Goal: Task Accomplishment & Management: Manage account settings

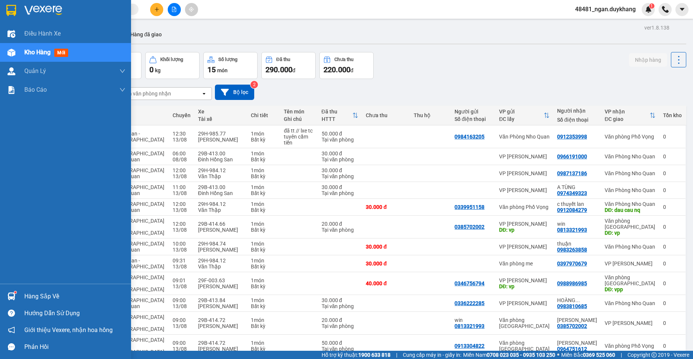
click at [16, 298] on div at bounding box center [11, 296] width 13 height 13
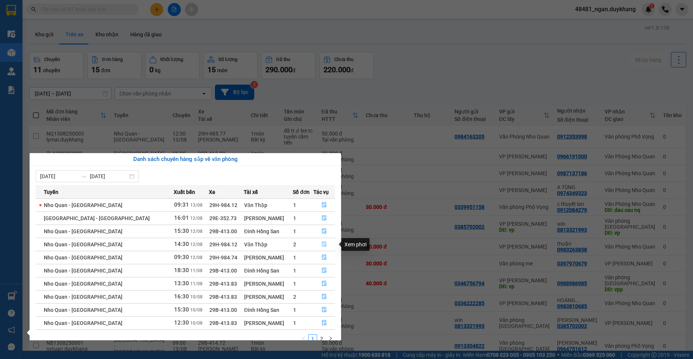
click at [318, 245] on button "button" at bounding box center [324, 245] width 21 height 12
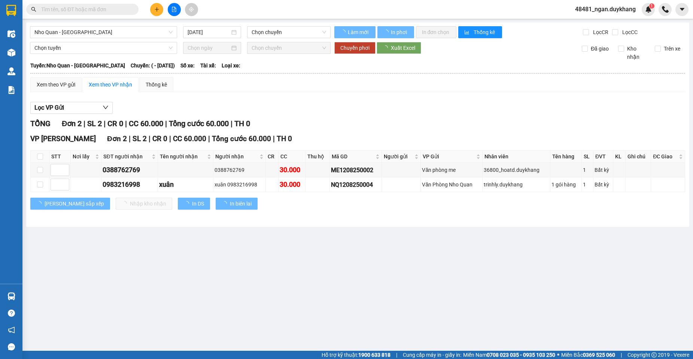
type input "[DATE]"
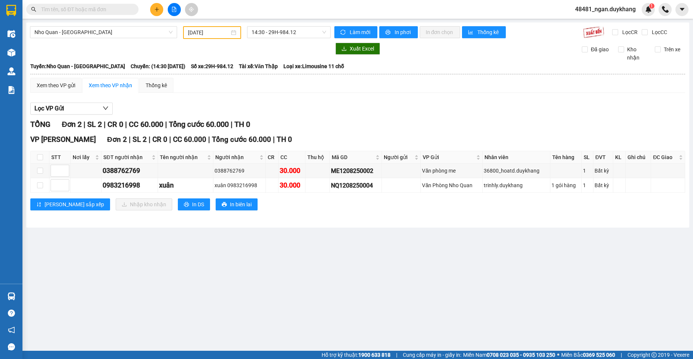
click at [664, 225] on div "Nho Quan - [GEOGRAPHIC_DATA] [DATE] 14:30 - 29H-984.12 Làm mới In phơi In đơn c…" at bounding box center [357, 124] width 663 height 205
click at [39, 171] on input "checkbox" at bounding box center [40, 171] width 6 height 6
checkbox input "true"
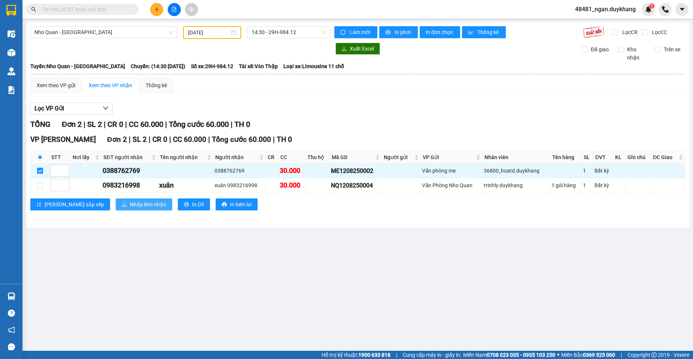
click at [130, 206] on span "Nhập kho nhận" at bounding box center [148, 204] width 36 height 8
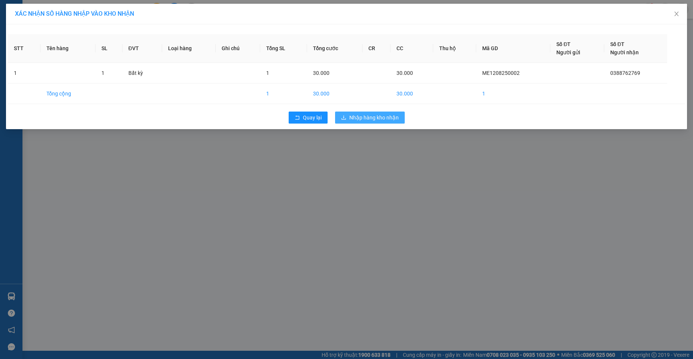
click at [369, 117] on span "Nhập hàng kho nhận" at bounding box center [373, 117] width 49 height 8
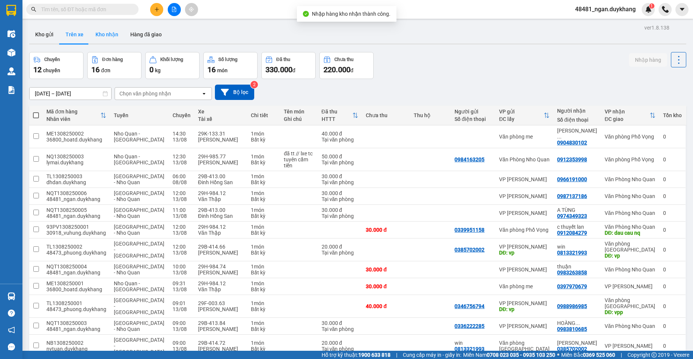
click at [103, 38] on button "Kho nhận" at bounding box center [107, 34] width 35 height 18
type input "[DATE] – [DATE]"
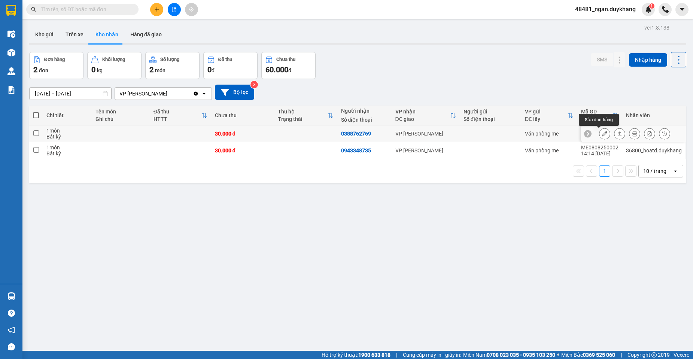
click at [602, 134] on icon at bounding box center [604, 133] width 5 height 5
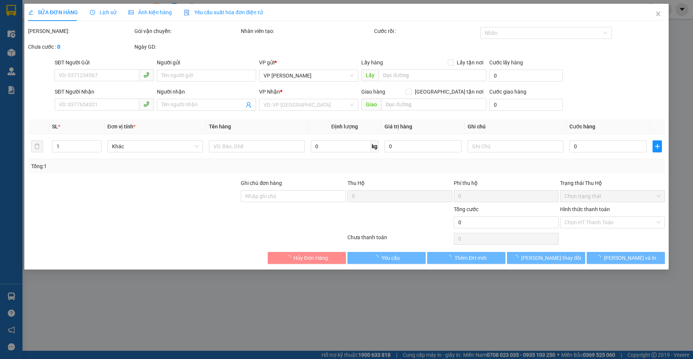
type input "0388762769"
type input "30.000"
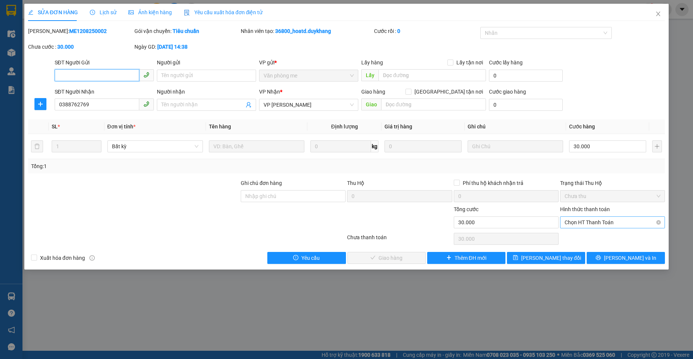
click at [595, 222] on span "Chọn HT Thanh Toán" at bounding box center [613, 222] width 96 height 11
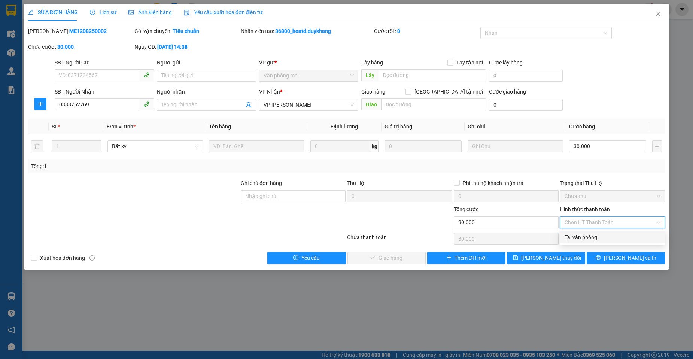
click at [588, 235] on div "Tại văn phòng" at bounding box center [613, 237] width 96 height 8
type input "0"
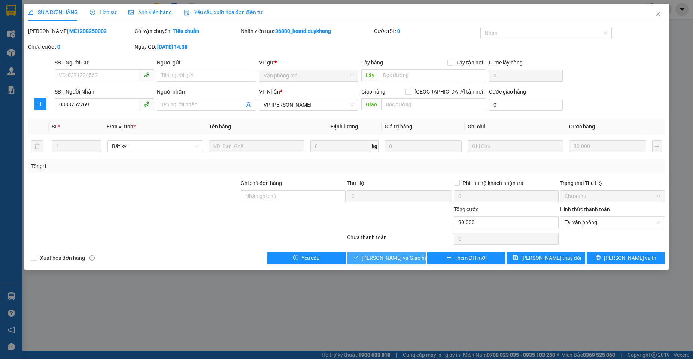
click at [382, 257] on span "[PERSON_NAME] và Giao hàng" at bounding box center [398, 258] width 72 height 8
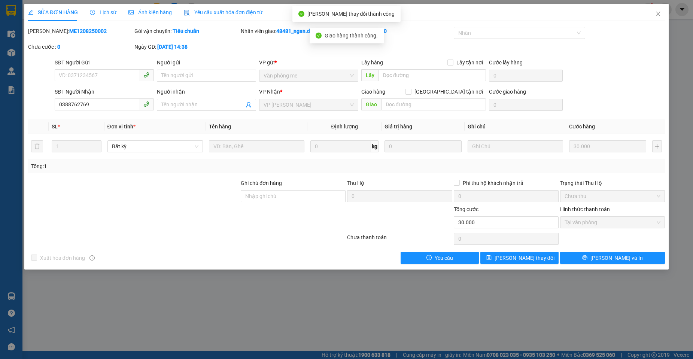
drag, startPoint x: 88, startPoint y: 31, endPoint x: 50, endPoint y: 32, distance: 38.2
click at [49, 33] on div "[PERSON_NAME]: ME1208250002" at bounding box center [80, 31] width 105 height 8
copy b "ME1208250002"
click at [657, 13] on icon "close" at bounding box center [659, 14] width 4 height 4
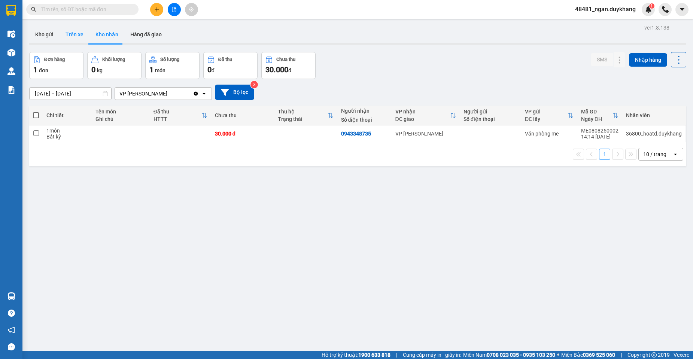
click at [75, 40] on button "Trên xe" at bounding box center [75, 34] width 30 height 18
type input "[DATE] – [DATE]"
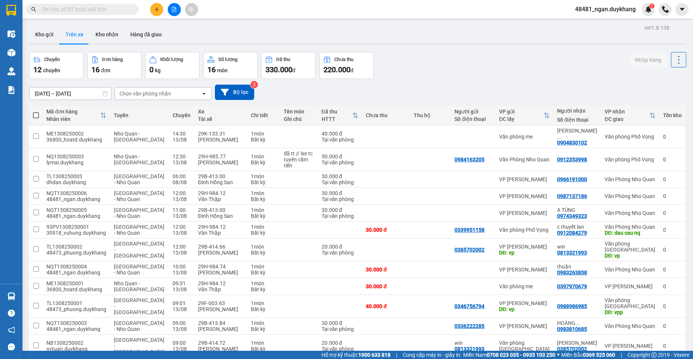
click at [503, 67] on div "Chuyến 12 chuyến Đơn hàng 16 đơn Khối lượng 0 kg Số lượng 16 món Đã thu 330.000…" at bounding box center [357, 65] width 657 height 27
click at [155, 10] on icon "plus" at bounding box center [156, 9] width 5 height 5
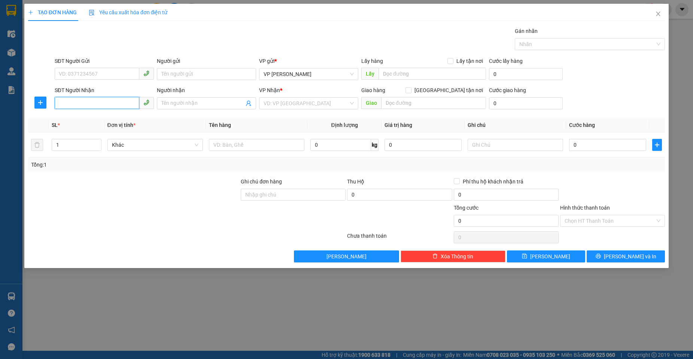
click at [75, 100] on input "SĐT Người Nhận" at bounding box center [97, 103] width 85 height 12
click at [83, 118] on div "0348117309" at bounding box center [104, 118] width 90 height 8
click at [0, 101] on html "Kết quả tìm kiếm ( 7 ) Bộ lọc Mã ĐH Trạng thái Món hàng Thu hộ Tổng cước Chưa c…" at bounding box center [346, 179] width 693 height 359
type input "0348117309"
click at [577, 146] on input "0" at bounding box center [607, 145] width 77 height 12
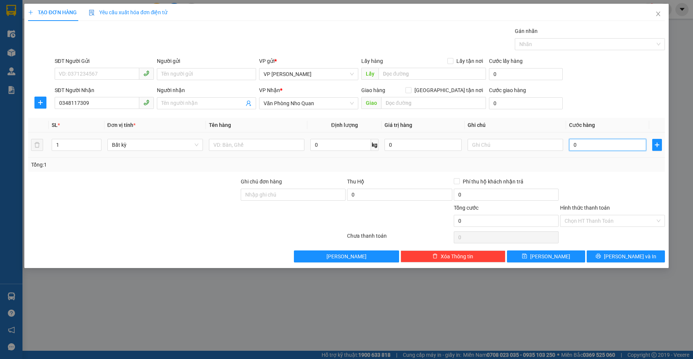
type input "3"
type input "30"
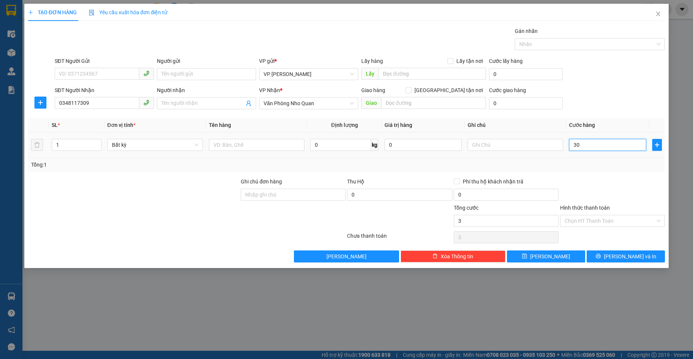
type input "30"
type input "30.000"
drag, startPoint x: 594, startPoint y: 178, endPoint x: 597, endPoint y: 191, distance: 13.5
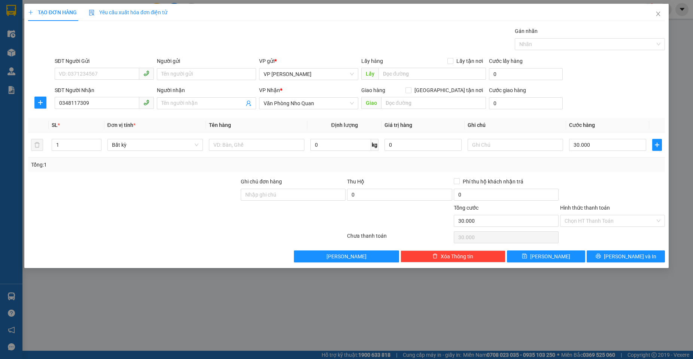
click at [594, 180] on div at bounding box center [613, 191] width 106 height 26
click at [602, 258] on button "[PERSON_NAME] và In" at bounding box center [626, 257] width 78 height 12
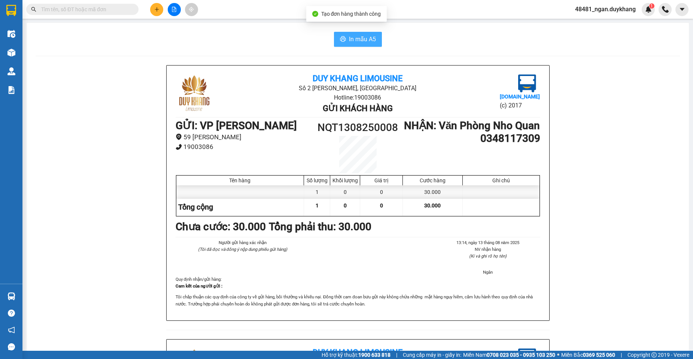
click at [368, 39] on span "In mẫu A5" at bounding box center [362, 38] width 27 height 9
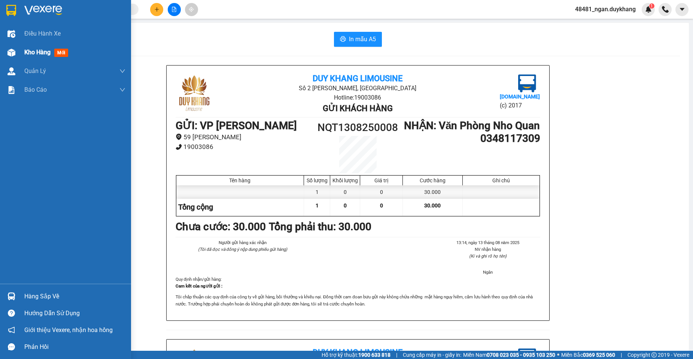
click at [16, 49] on div at bounding box center [11, 52] width 13 height 13
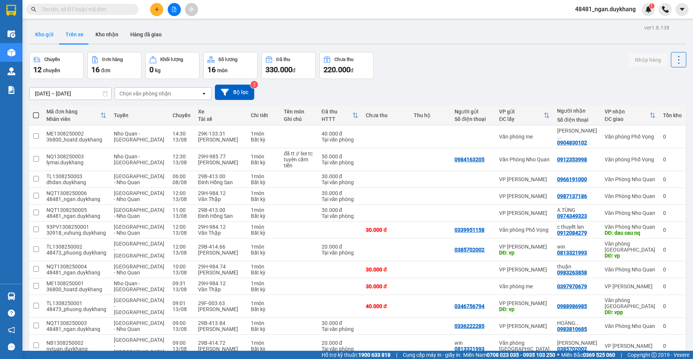
click at [47, 32] on button "Kho gửi" at bounding box center [44, 34] width 30 height 18
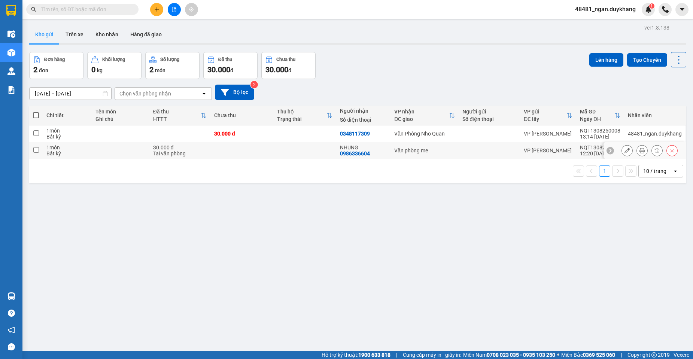
drag, startPoint x: 492, startPoint y: 144, endPoint x: 553, endPoint y: 93, distance: 79.8
click at [492, 143] on td at bounding box center [489, 150] width 61 height 17
checkbox input "true"
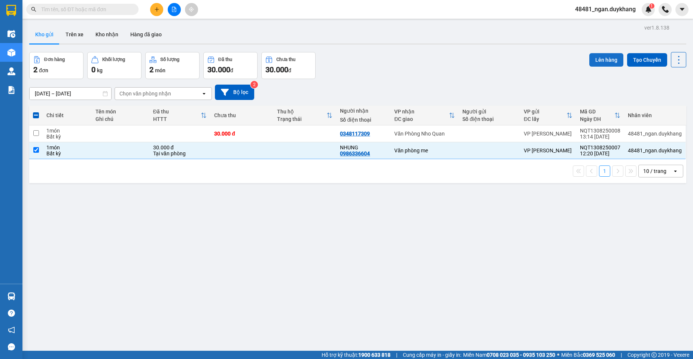
click at [589, 63] on button "Lên hàng" at bounding box center [606, 59] width 34 height 13
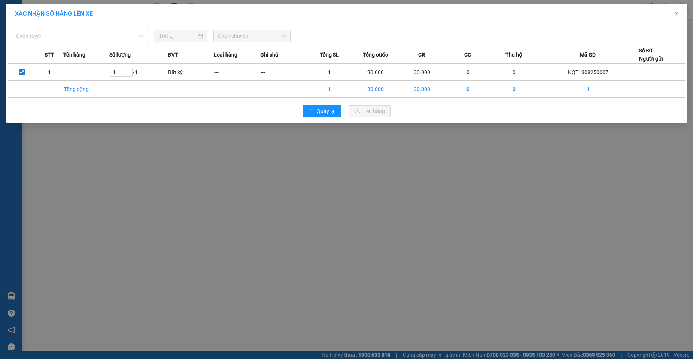
drag, startPoint x: 48, startPoint y: 42, endPoint x: 46, endPoint y: 33, distance: 8.4
click at [47, 35] on div "Chọn tuyến" at bounding box center [80, 36] width 136 height 12
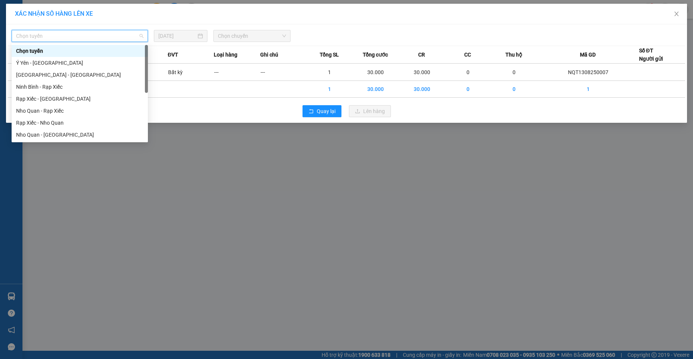
scroll to position [36, 0]
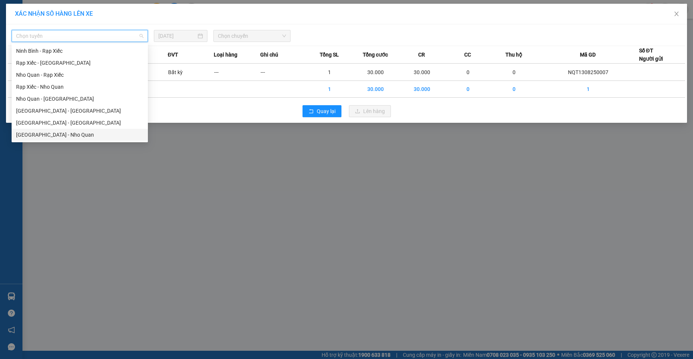
click at [56, 137] on div "[GEOGRAPHIC_DATA] - Nho Quan" at bounding box center [79, 135] width 127 height 8
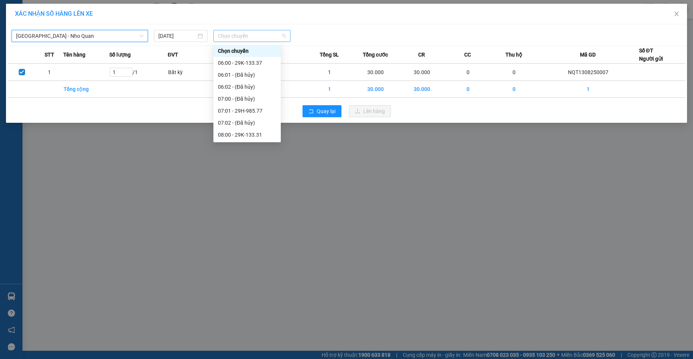
click at [243, 37] on span "Chọn chuyến" at bounding box center [252, 35] width 68 height 11
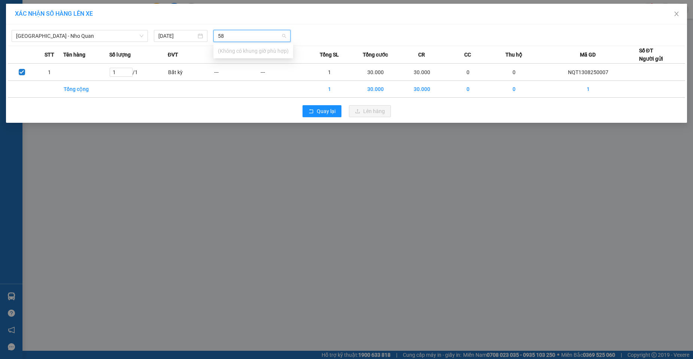
type input "5"
type input "54"
drag, startPoint x: 243, startPoint y: 48, endPoint x: 247, endPoint y: 49, distance: 4.3
click at [244, 48] on div "13:00 - 29K-132.54" at bounding box center [247, 51] width 58 height 8
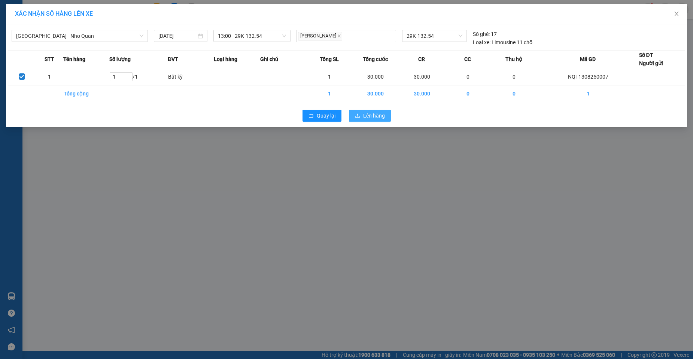
click at [367, 116] on span "Lên hàng" at bounding box center [374, 116] width 22 height 8
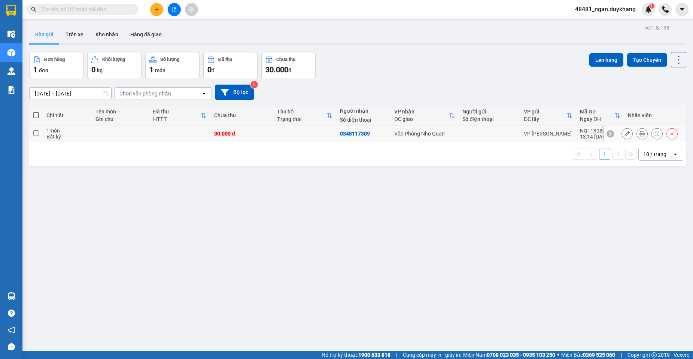
drag, startPoint x: 462, startPoint y: 136, endPoint x: 551, endPoint y: 81, distance: 104.4
click at [464, 133] on div at bounding box center [490, 134] width 54 height 6
checkbox input "true"
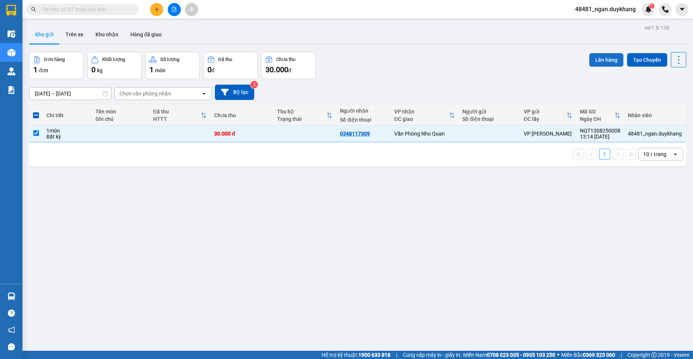
click at [589, 61] on button "Lên hàng" at bounding box center [606, 59] width 34 height 13
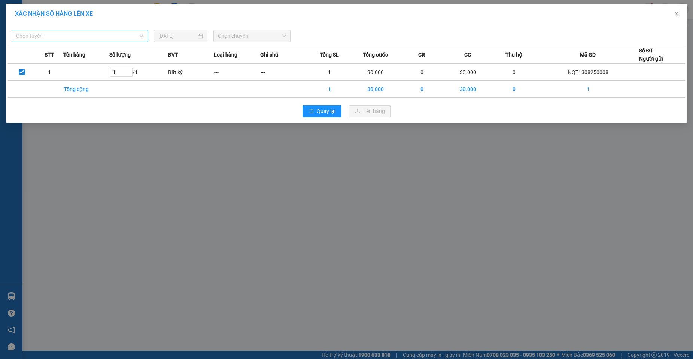
click at [53, 40] on span "Chọn tuyến" at bounding box center [79, 35] width 127 height 11
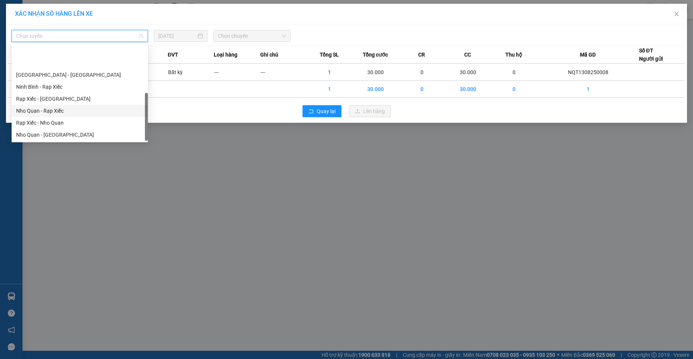
scroll to position [36, 0]
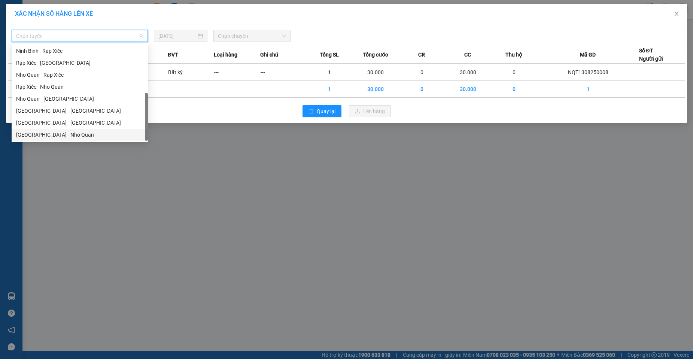
drag, startPoint x: 65, startPoint y: 132, endPoint x: 175, endPoint y: 90, distance: 117.1
click at [66, 132] on div "[GEOGRAPHIC_DATA] - Nho Quan" at bounding box center [79, 135] width 127 height 8
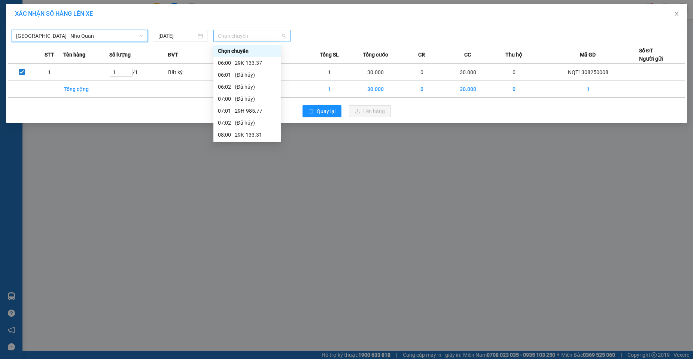
click at [249, 39] on span "Chọn chuyến" at bounding box center [252, 35] width 68 height 11
type input "37"
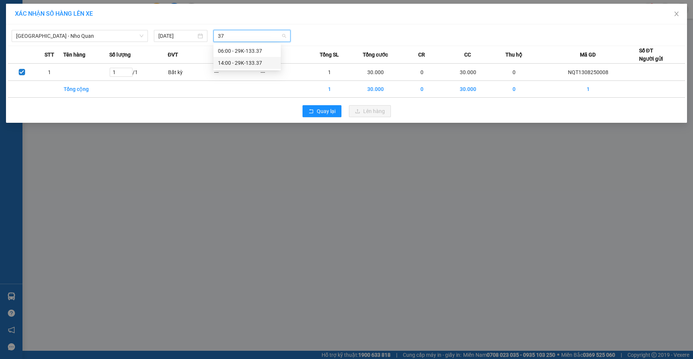
drag, startPoint x: 243, startPoint y: 61, endPoint x: 261, endPoint y: 65, distance: 18.4
click at [243, 61] on div "14:00 - 29K-133.37" at bounding box center [247, 63] width 58 height 8
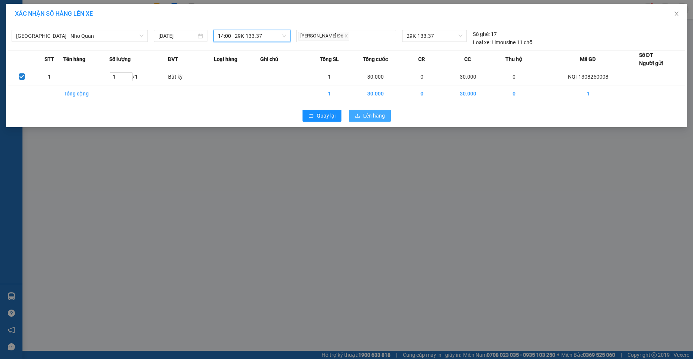
click at [358, 116] on icon "upload" at bounding box center [357, 115] width 5 height 5
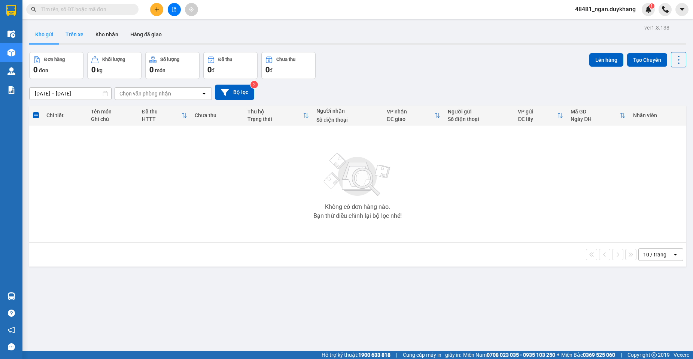
click at [76, 41] on button "Trên xe" at bounding box center [75, 34] width 30 height 18
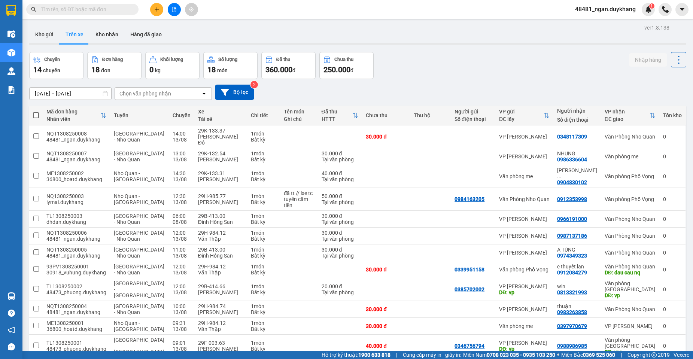
click at [128, 9] on input "text" at bounding box center [85, 9] width 88 height 8
type input "754"
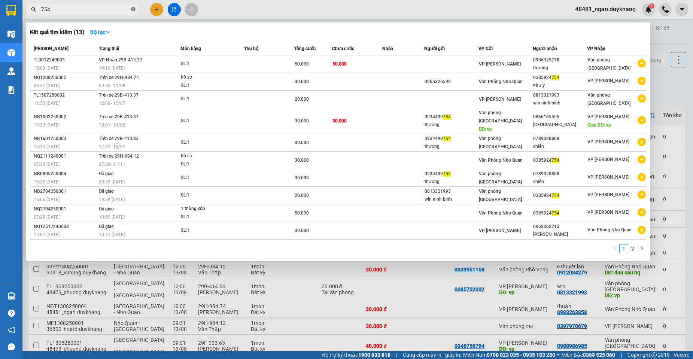
click at [131, 10] on icon "close-circle" at bounding box center [133, 9] width 4 height 4
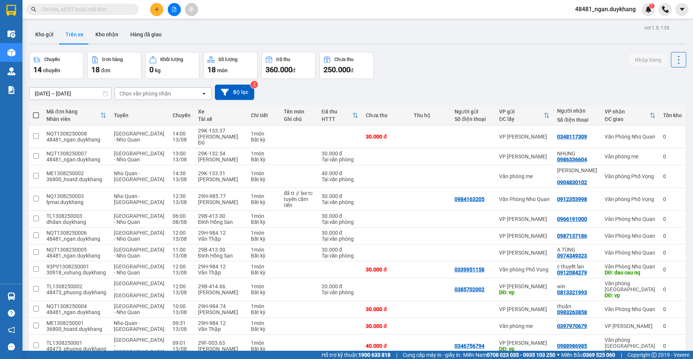
click at [385, 95] on div "[DATE] – [DATE] Press the down arrow key to interact with the calendar and sele…" at bounding box center [357, 92] width 657 height 15
click at [53, 91] on input "[DATE] – [DATE]" at bounding box center [71, 94] width 82 height 12
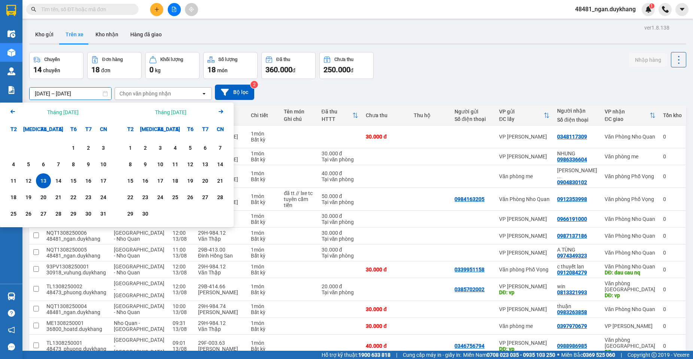
click at [38, 181] on div "13" at bounding box center [43, 180] width 15 height 15
type input "[DATE] – [DATE]"
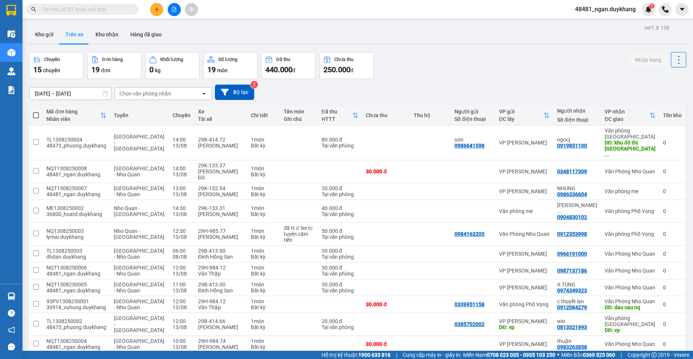
click at [422, 82] on div "[DATE] – [DATE] Press the down arrow key to interact with the calendar and sele…" at bounding box center [357, 92] width 657 height 27
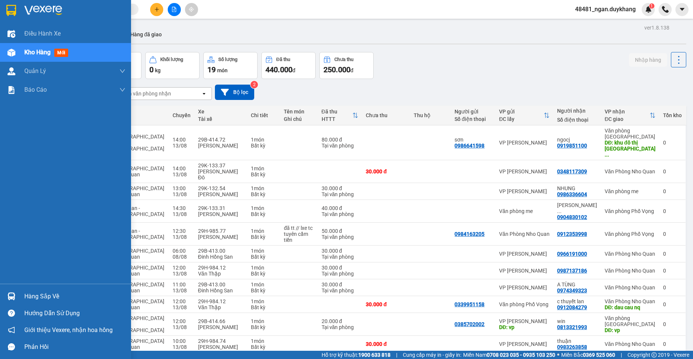
click at [12, 296] on img at bounding box center [11, 296] width 8 height 8
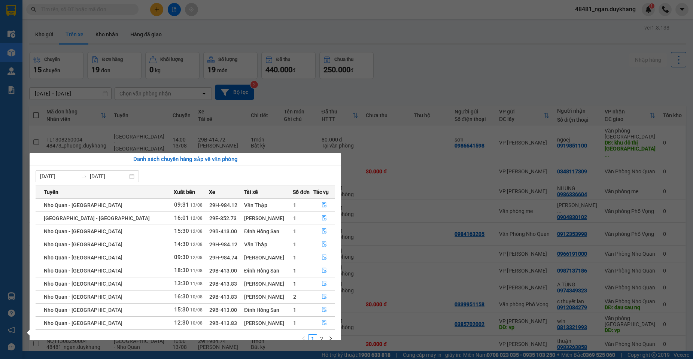
click at [67, 167] on div "[DATE] [DATE] Tuyến Xuất bến Xe Tài xế Số đơn Tác vụ [GEOGRAPHIC_DATA] - [GEOGR…" at bounding box center [186, 259] width 312 height 187
click at [69, 178] on input "[DATE]" at bounding box center [59, 176] width 38 height 8
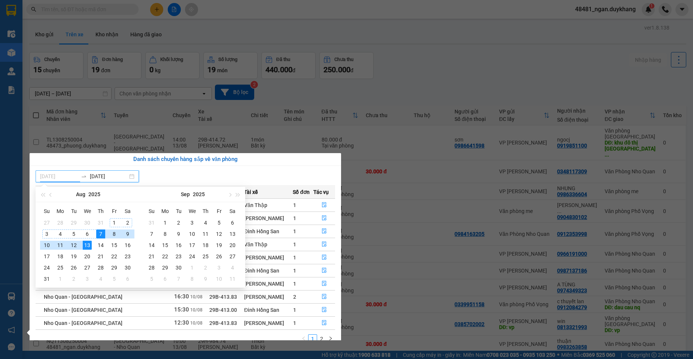
type input "[DATE]"
click at [85, 246] on div "13" at bounding box center [87, 245] width 9 height 9
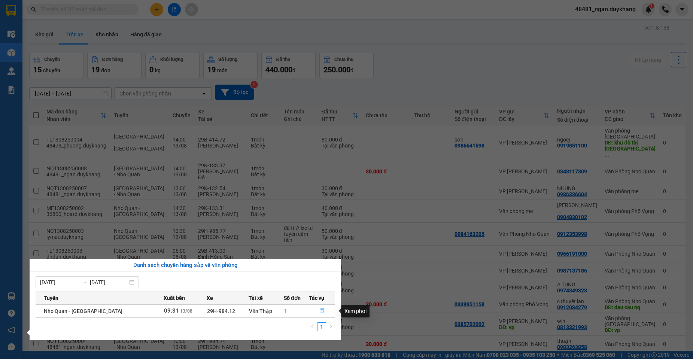
click at [322, 314] on span "file-done" at bounding box center [321, 311] width 5 height 6
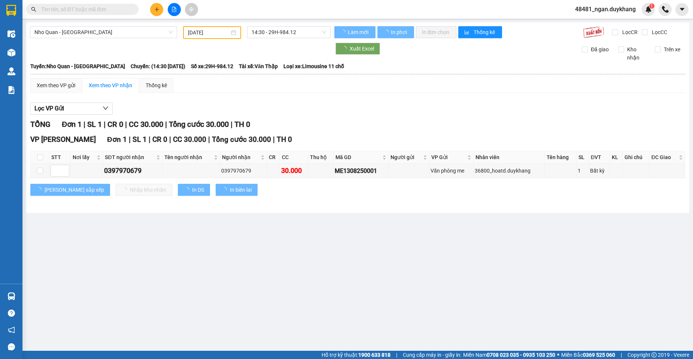
type input "[DATE]"
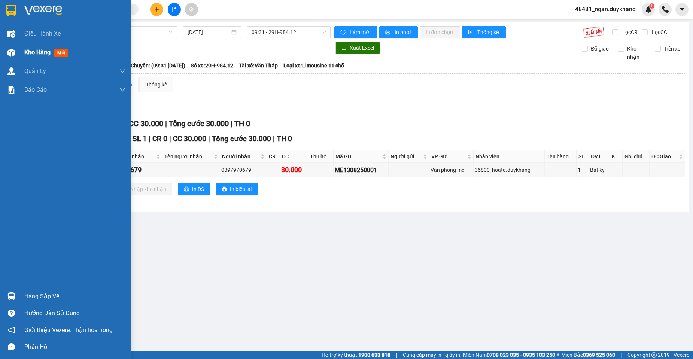
click at [19, 55] on div "Kho hàng mới" at bounding box center [65, 52] width 131 height 19
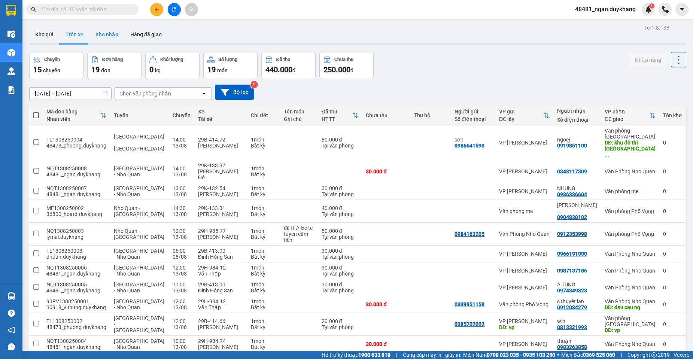
click at [114, 30] on button "Kho nhận" at bounding box center [107, 34] width 35 height 18
type input "[DATE] – [DATE]"
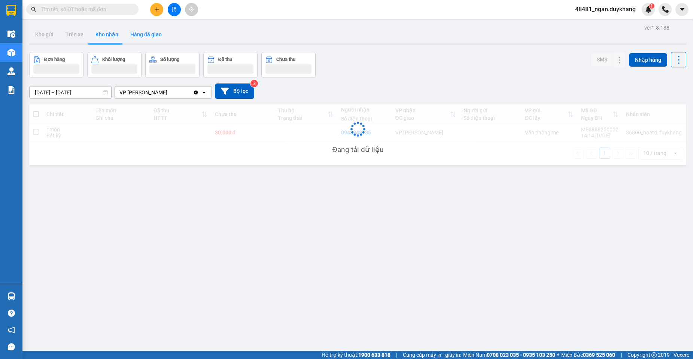
click at [147, 34] on button "Hàng đã giao" at bounding box center [145, 34] width 43 height 18
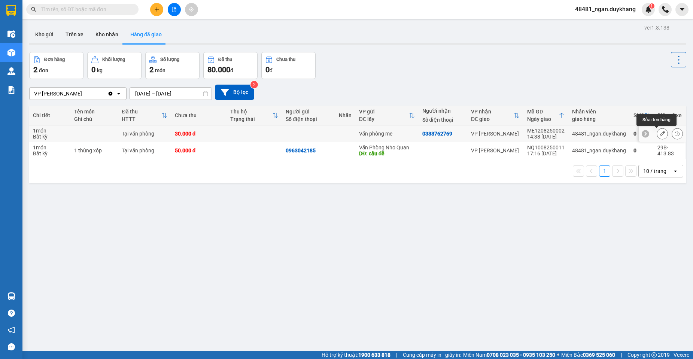
click at [660, 135] on icon at bounding box center [662, 133] width 5 height 5
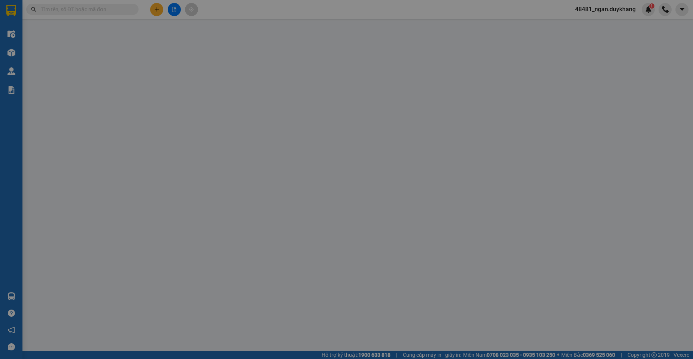
type input "0388762769"
type input "30.000"
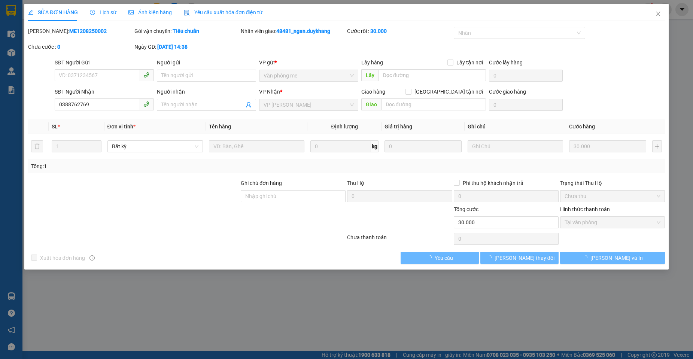
click at [93, 12] on icon "clock-circle" at bounding box center [92, 12] width 5 height 5
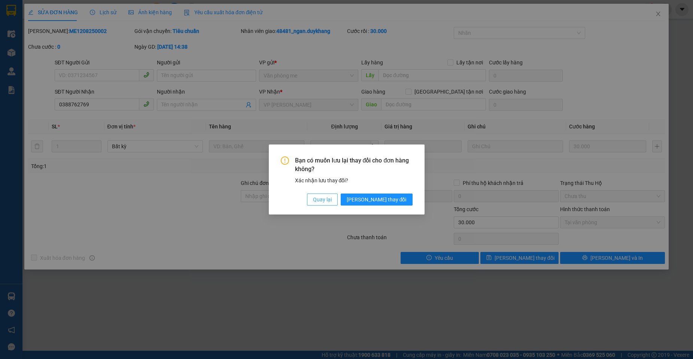
click at [332, 201] on span "Quay lại" at bounding box center [322, 199] width 19 height 8
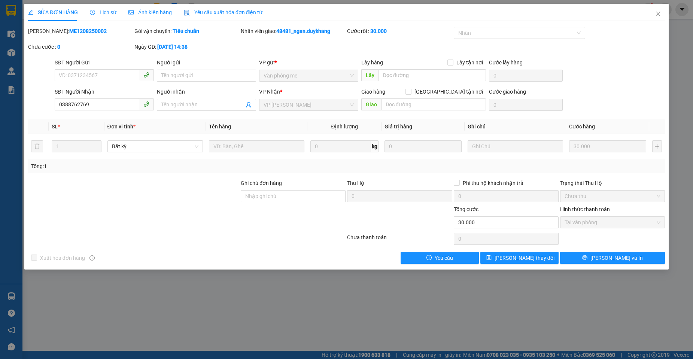
click at [112, 16] on div "Lịch sử" at bounding box center [103, 12] width 27 height 17
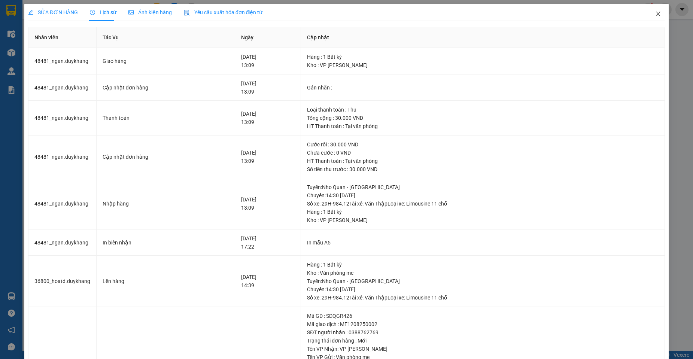
click at [657, 16] on icon "close" at bounding box center [659, 14] width 4 height 4
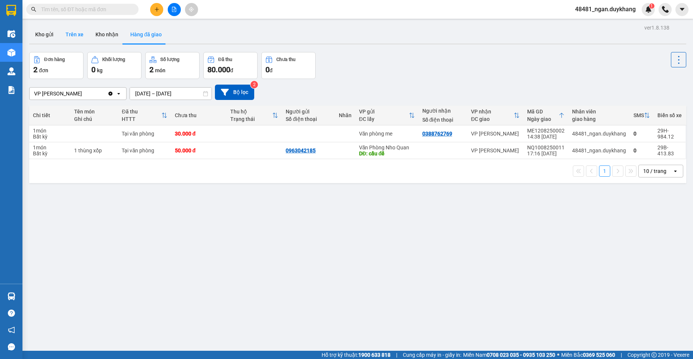
click at [73, 38] on button "Trên xe" at bounding box center [75, 34] width 30 height 18
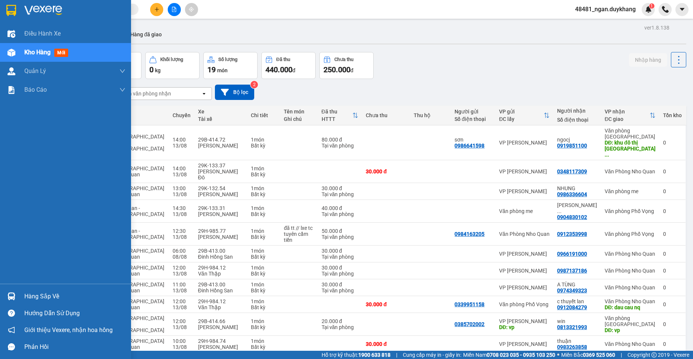
click at [12, 295] on img at bounding box center [11, 296] width 8 height 8
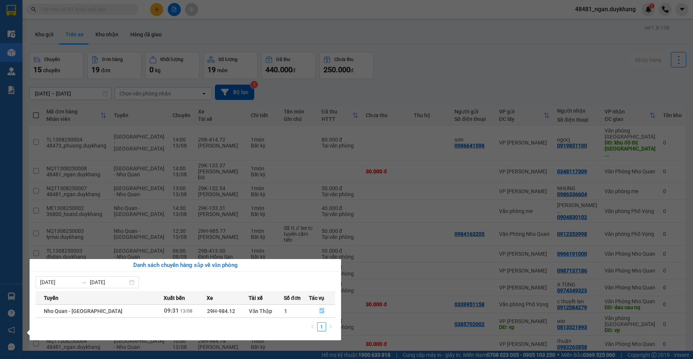
drag, startPoint x: 398, startPoint y: 79, endPoint x: 251, endPoint y: 41, distance: 152.7
click at [398, 78] on section "Kết quả tìm kiếm ( 13 ) Bộ lọc Mã ĐH Trạng thái Món hàng Thu hộ Tổng cước Chưa …" at bounding box center [346, 179] width 693 height 359
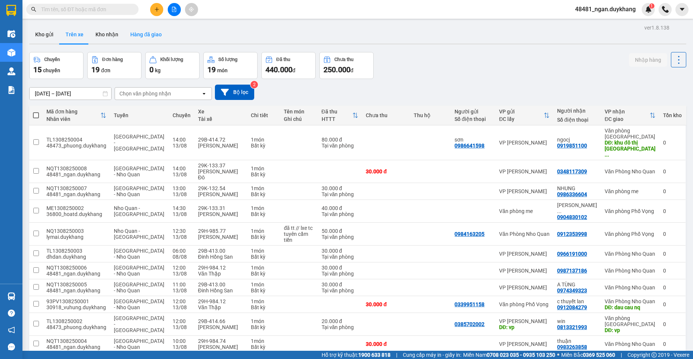
click at [137, 32] on button "Hàng đã giao" at bounding box center [145, 34] width 43 height 18
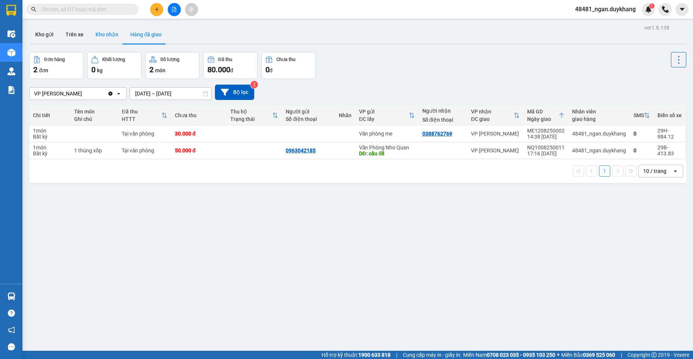
click at [110, 39] on button "Kho nhận" at bounding box center [107, 34] width 35 height 18
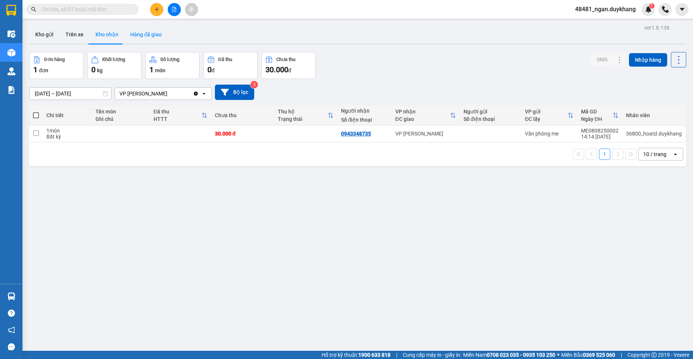
click at [136, 36] on button "Hàng đã giao" at bounding box center [145, 34] width 43 height 18
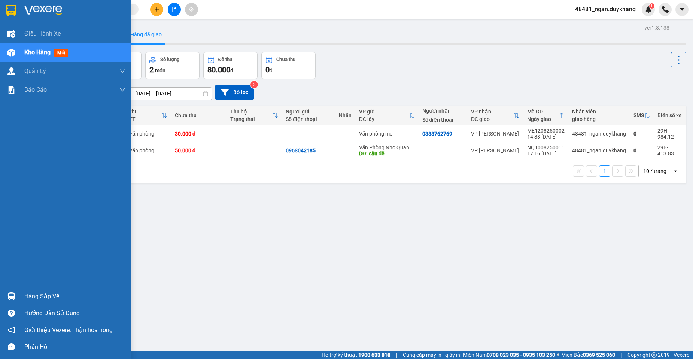
click at [9, 289] on div "Hàng sắp về" at bounding box center [65, 296] width 131 height 17
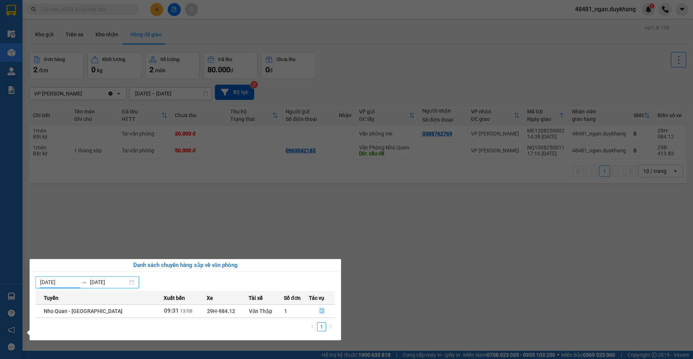
click at [53, 284] on input "[DATE]" at bounding box center [59, 282] width 38 height 8
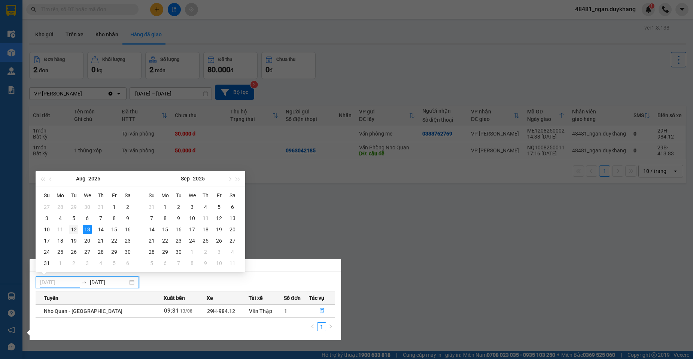
type input "[DATE]"
click at [76, 230] on div "12" at bounding box center [73, 229] width 9 height 9
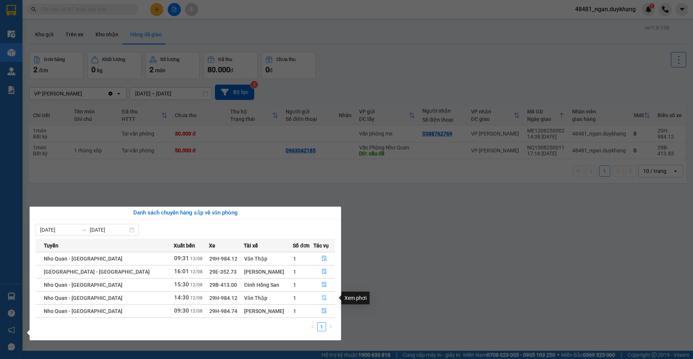
click at [320, 294] on button "button" at bounding box center [324, 298] width 21 height 12
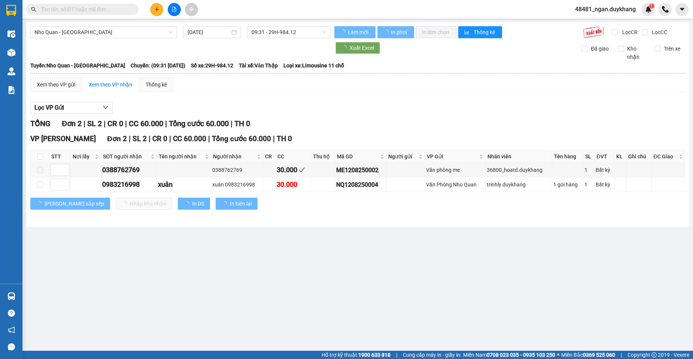
type input "[DATE]"
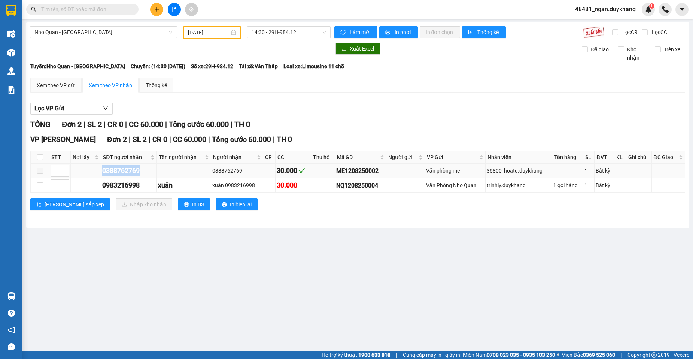
drag, startPoint x: 128, startPoint y: 172, endPoint x: 93, endPoint y: 172, distance: 34.8
click at [93, 172] on tr "0388762769 0388762769 30.000 ME1208250002 Văn phòng me 36800_hoatd.duykhang 1 B…" at bounding box center [358, 171] width 655 height 15
click at [152, 177] on td "0388762769" at bounding box center [129, 171] width 56 height 15
click at [39, 184] on input "checkbox" at bounding box center [40, 185] width 6 height 6
checkbox input "true"
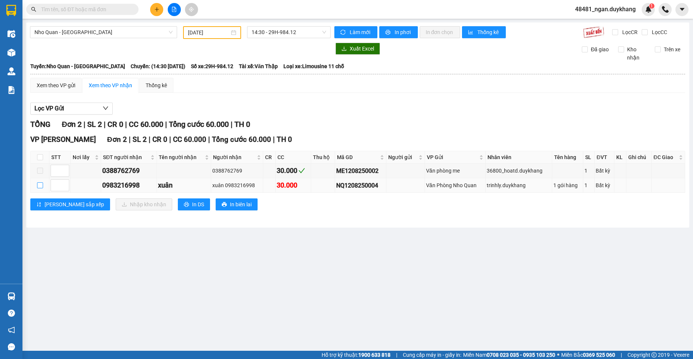
checkbox input "true"
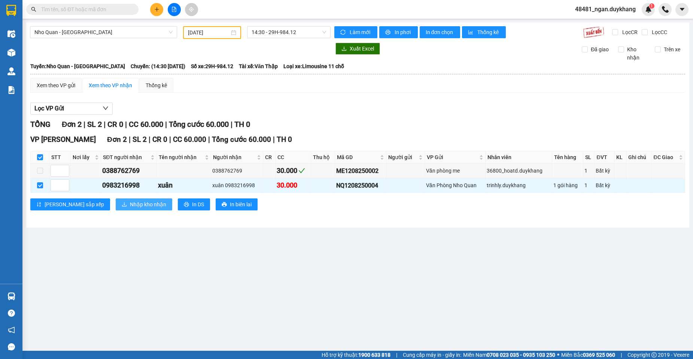
click at [130, 205] on span "Nhập kho nhận" at bounding box center [148, 204] width 36 height 8
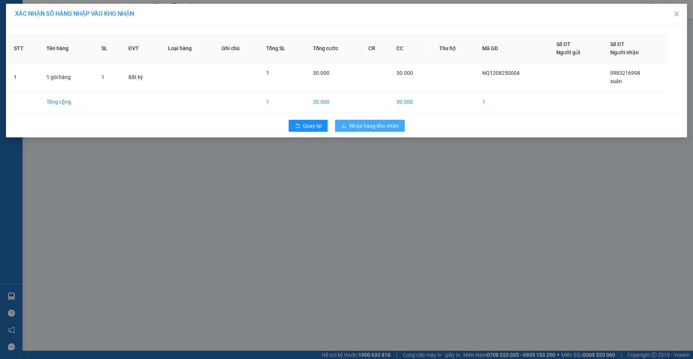
click at [374, 125] on span "Nhập hàng kho nhận" at bounding box center [373, 126] width 49 height 8
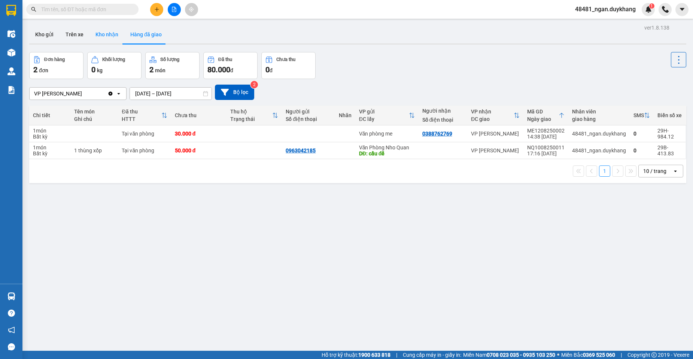
click at [104, 37] on button "Kho nhận" at bounding box center [107, 34] width 35 height 18
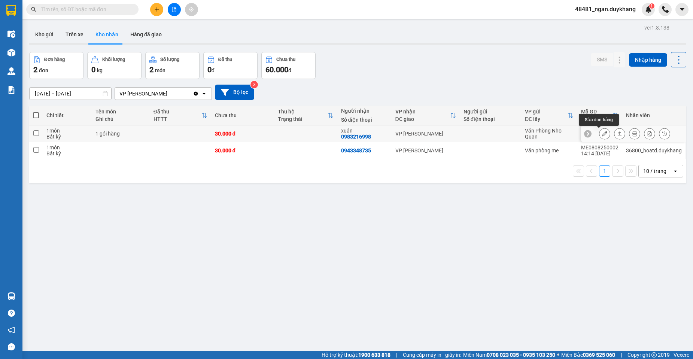
click at [602, 135] on icon at bounding box center [604, 133] width 5 height 5
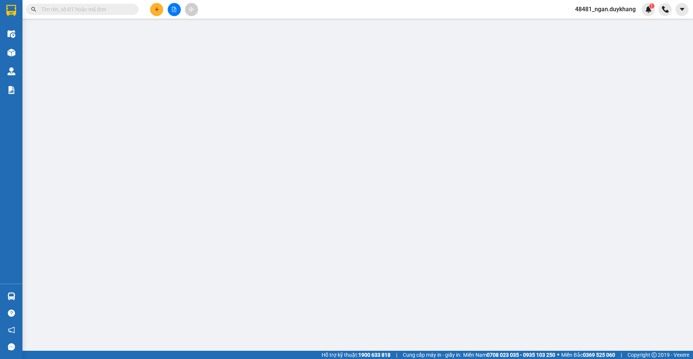
type input "0983216998"
type input "xuân"
type input "30.000"
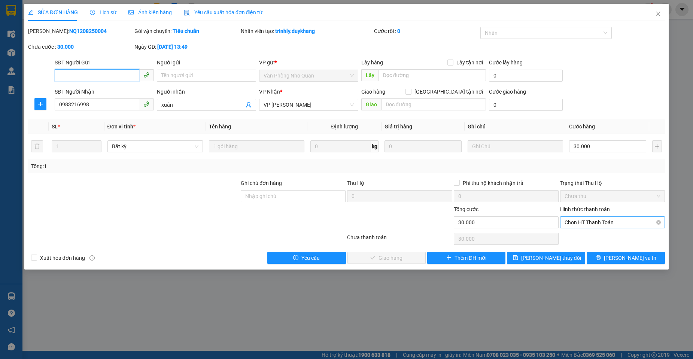
drag, startPoint x: 588, startPoint y: 221, endPoint x: 587, endPoint y: 225, distance: 4.2
click at [588, 222] on span "Chọn HT Thanh Toán" at bounding box center [613, 222] width 96 height 11
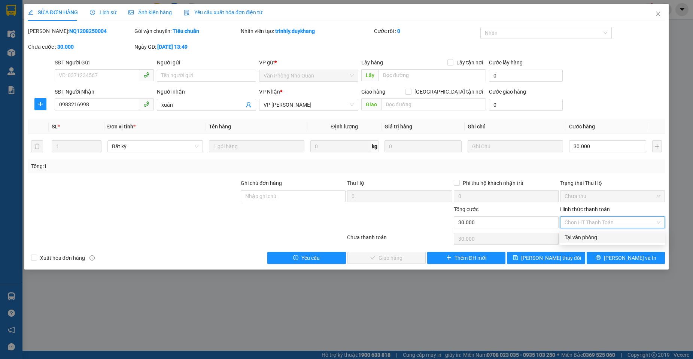
drag, startPoint x: 585, startPoint y: 235, endPoint x: 541, endPoint y: 235, distance: 43.4
click at [580, 235] on div "Tại văn phòng" at bounding box center [613, 237] width 96 height 8
type input "0"
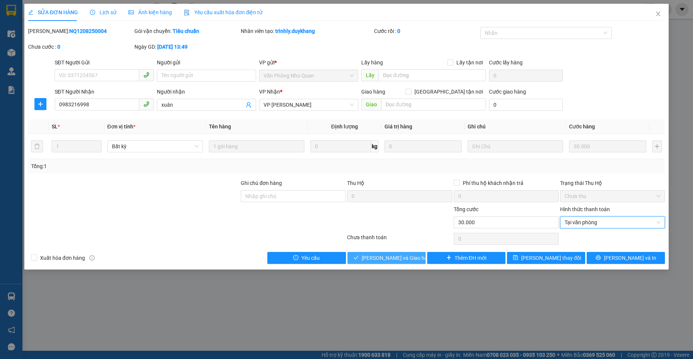
click at [389, 255] on span "[PERSON_NAME] và Giao hàng" at bounding box center [398, 258] width 72 height 8
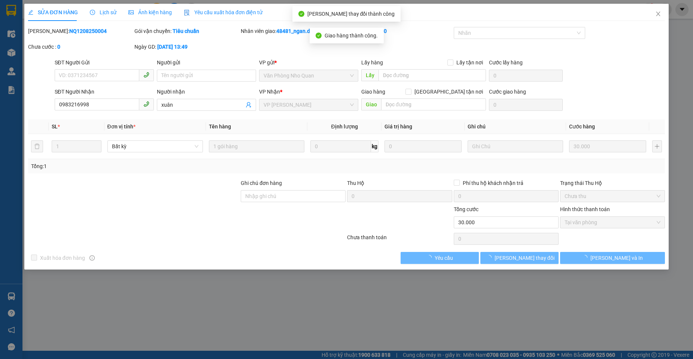
click at [46, 31] on div "[PERSON_NAME]: NQ1208250004" at bounding box center [80, 31] width 105 height 8
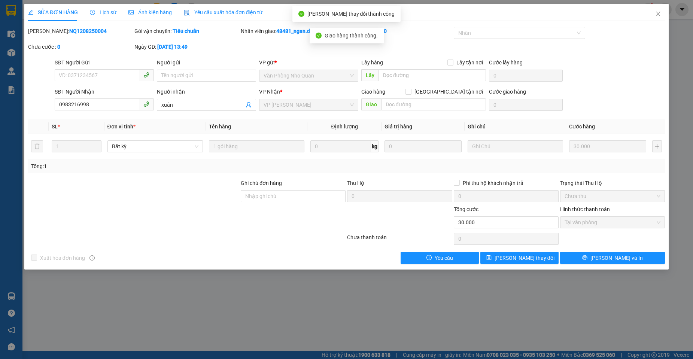
copy b "NQ1208250004"
click at [658, 13] on icon "close" at bounding box center [658, 14] width 6 height 6
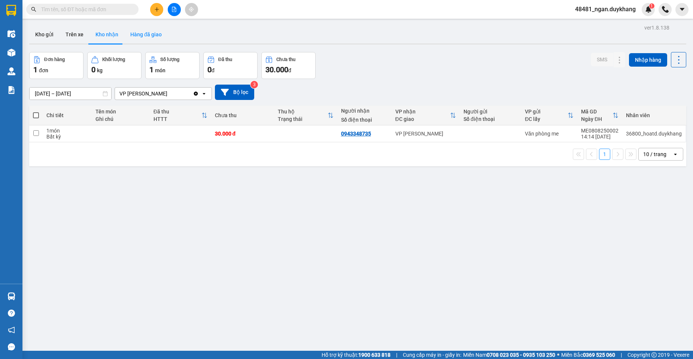
click at [144, 31] on button "Hàng đã giao" at bounding box center [145, 34] width 43 height 18
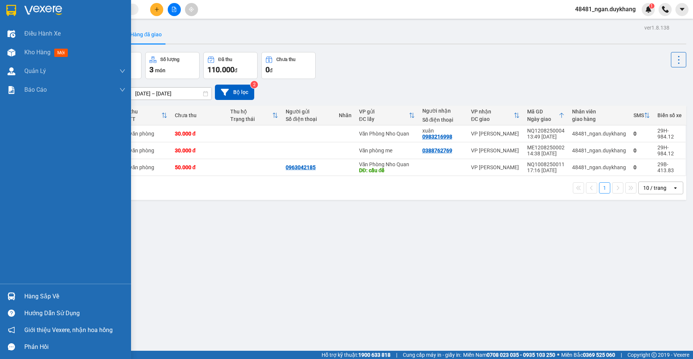
click at [9, 301] on div at bounding box center [11, 296] width 13 height 13
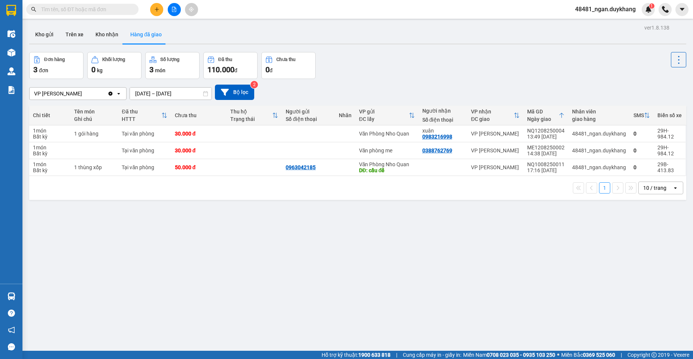
click at [388, 263] on section "Kết quả tìm kiếm ( 13 ) Bộ lọc Mã ĐH Trạng thái Món hàng Thu hộ Tổng cước Chưa …" at bounding box center [346, 179] width 693 height 359
click at [70, 36] on button "Trên xe" at bounding box center [75, 34] width 30 height 18
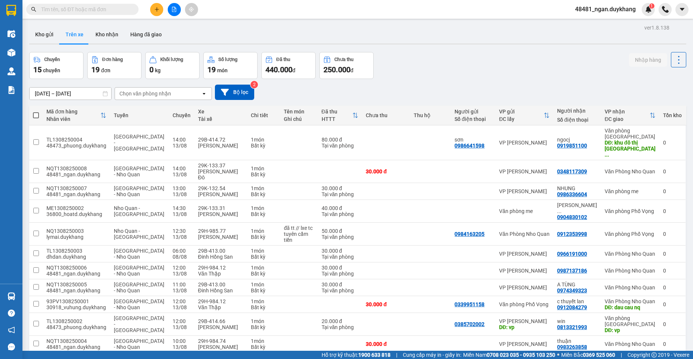
click at [478, 95] on div "[DATE] – [DATE] Press the down arrow key to interact with the calendar and sele…" at bounding box center [357, 92] width 657 height 15
